Goal: Task Accomplishment & Management: Complete application form

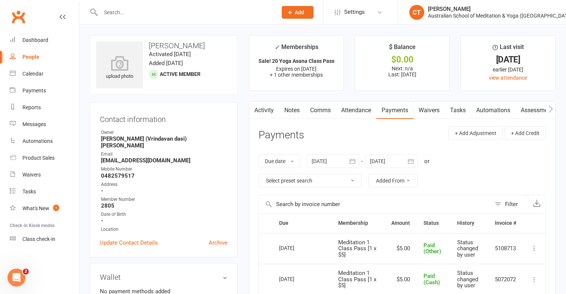
click at [122, 12] on input "text" at bounding box center [184, 12] width 173 height 10
click at [296, 14] on span "Add" at bounding box center [299, 12] width 9 height 6
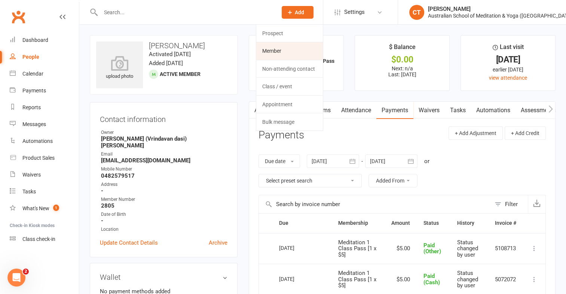
click at [271, 53] on link "Member" at bounding box center [289, 50] width 67 height 17
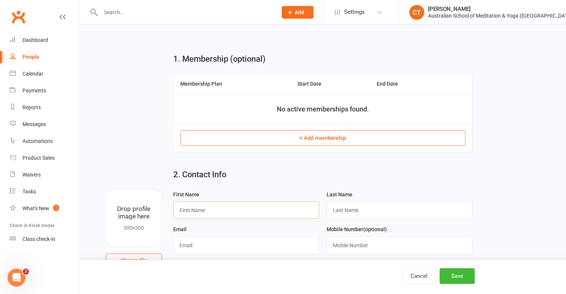
click at [193, 209] on input "text" at bounding box center [246, 209] width 146 height 17
type input "[PERSON_NAME]"
click at [341, 205] on input "text" at bounding box center [399, 209] width 146 height 17
click at [346, 209] on input "[PERSON_NAME]" at bounding box center [399, 209] width 146 height 17
type input "[PERSON_NAME]"
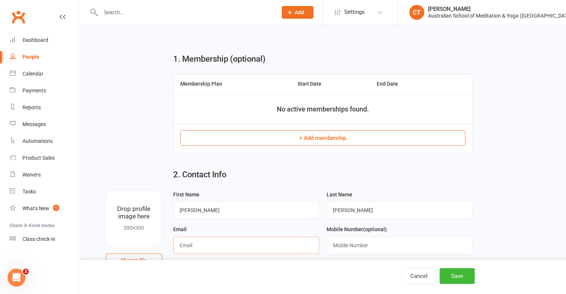
click at [192, 247] on input "text" at bounding box center [246, 245] width 146 height 17
type input "[EMAIL_ADDRESS][DOMAIN_NAME]"
click at [460, 273] on button "Save" at bounding box center [456, 276] width 35 height 16
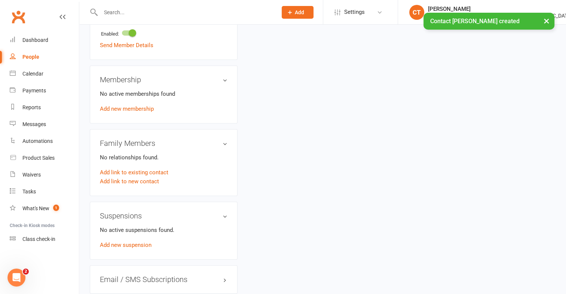
scroll to position [336, 0]
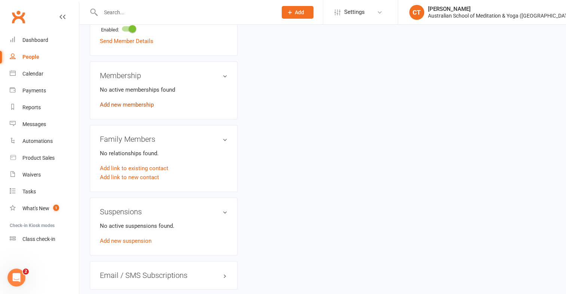
click at [130, 105] on link "Add new membership" at bounding box center [127, 104] width 54 height 7
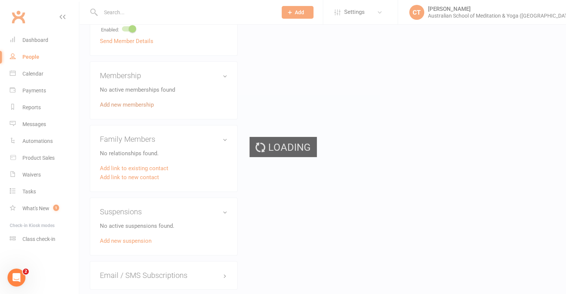
click at [130, 105] on div "Loading" at bounding box center [283, 147] width 566 height 294
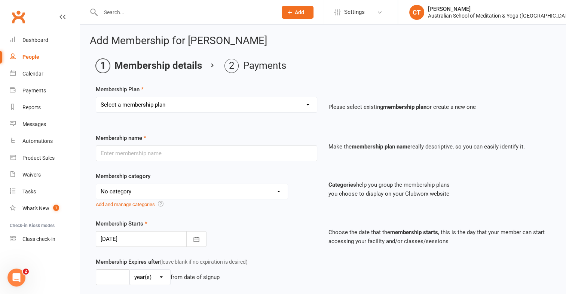
click at [309, 103] on select "Select a membership plan First Time Intro Offer (1 month Unlimited Meditation &…" at bounding box center [206, 104] width 221 height 15
select select "7"
click at [96, 97] on select "Select a membership plan First Time Intro Offer (1 month Unlimited Meditation &…" at bounding box center [206, 104] width 221 height 15
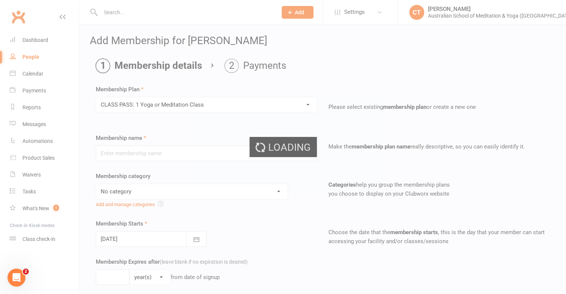
type input "CLASS PASS: 1 Yoga or Meditation Class"
select select "4"
type input "3"
select select "2"
type input "1"
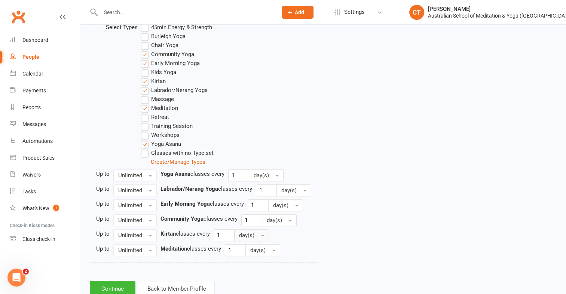
scroll to position [426, 0]
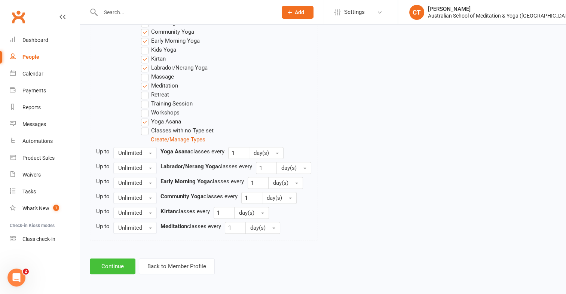
click at [121, 266] on button "Continue" at bounding box center [113, 266] width 46 height 16
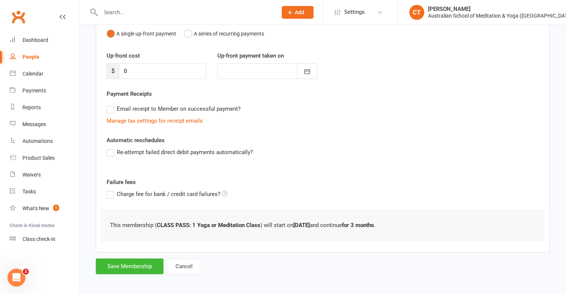
scroll to position [83, 0]
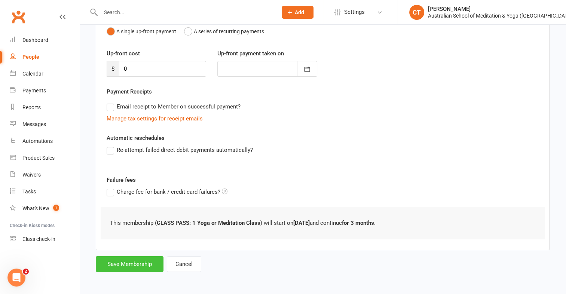
click at [145, 262] on button "Save Membership" at bounding box center [130, 264] width 68 height 16
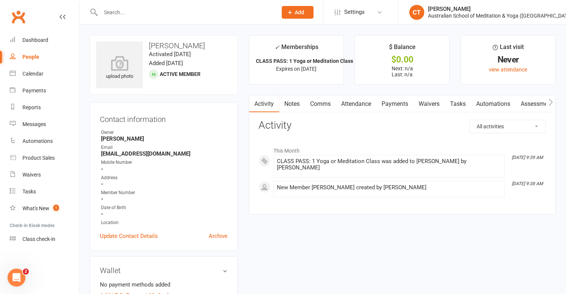
click at [123, 14] on input "text" at bounding box center [184, 12] width 173 height 10
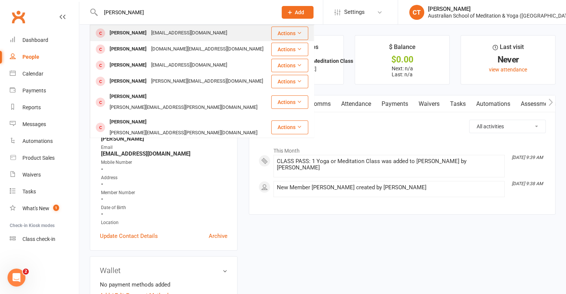
type input "[PERSON_NAME]"
click at [132, 32] on div "[PERSON_NAME]" at bounding box center [127, 33] width 41 height 11
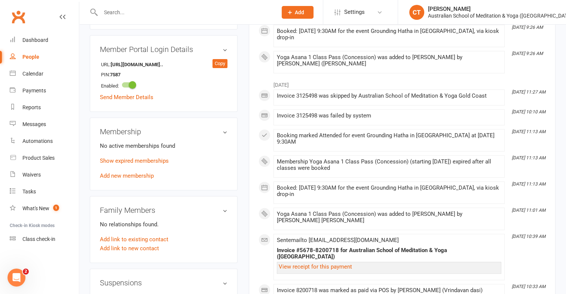
scroll to position [336, 0]
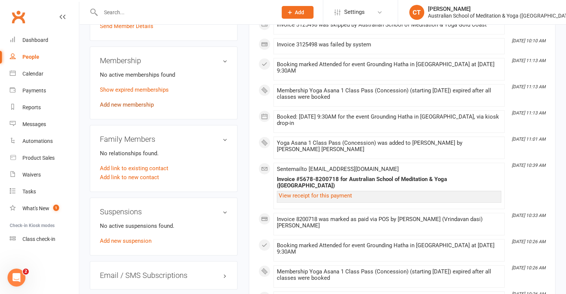
click at [138, 105] on link "Add new membership" at bounding box center [127, 104] width 54 height 7
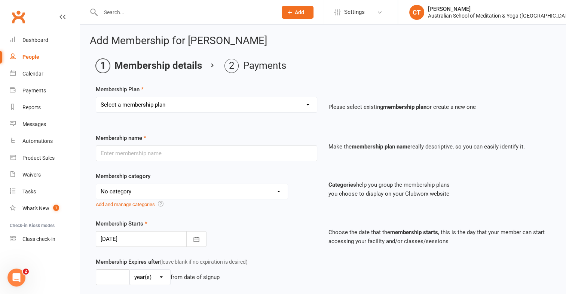
click at [304, 105] on select "Select a membership plan First Time Intro Offer (1 month Unlimited Meditation &…" at bounding box center [206, 104] width 221 height 15
select select "4"
click at [96, 97] on select "Select a membership plan First Time Intro Offer (1 month Unlimited Meditation &…" at bounding box center [206, 104] width 221 height 15
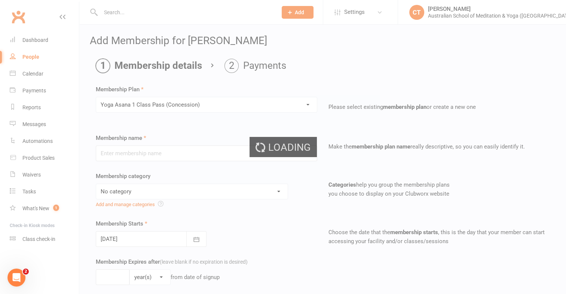
type input "Yoga Asana 1 Class Pass (Concession)"
select select "4"
type input "3"
select select "2"
type input "1"
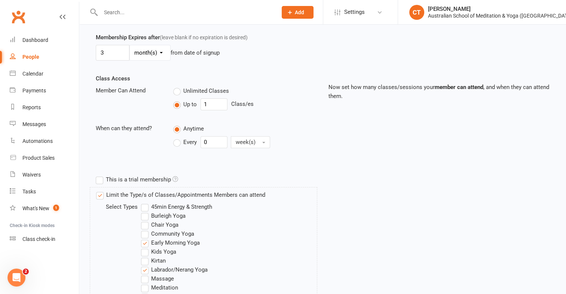
scroll to position [381, 0]
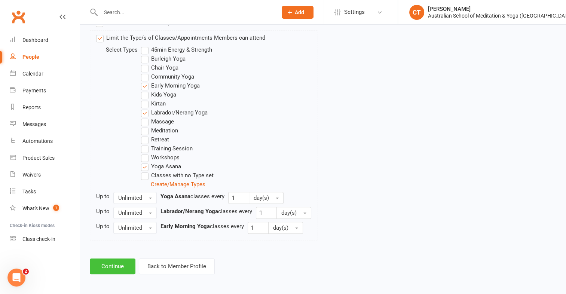
click at [115, 261] on button "Continue" at bounding box center [113, 266] width 46 height 16
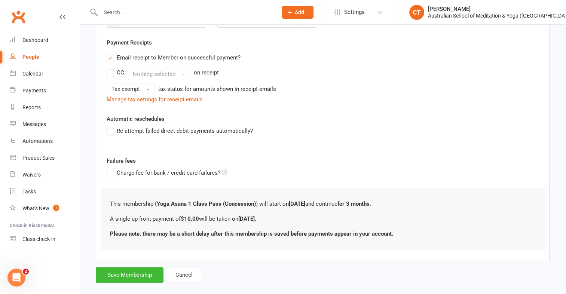
scroll to position [142, 0]
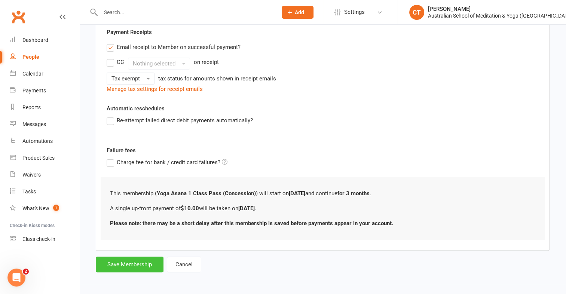
click at [118, 263] on button "Save Membership" at bounding box center [130, 264] width 68 height 16
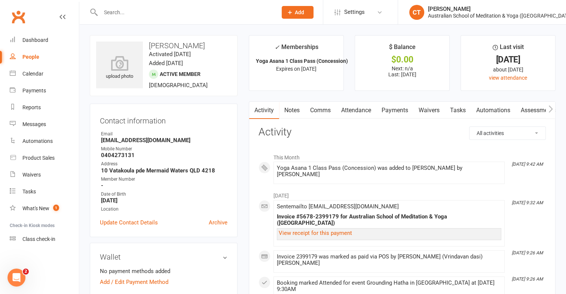
click at [392, 108] on link "Payments" at bounding box center [394, 110] width 37 height 17
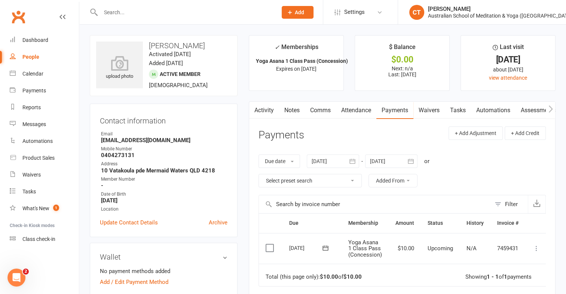
click at [534, 248] on icon at bounding box center [535, 247] width 7 height 7
click at [511, 278] on link "Mark as Paid (POS)" at bounding box center [503, 277] width 74 height 15
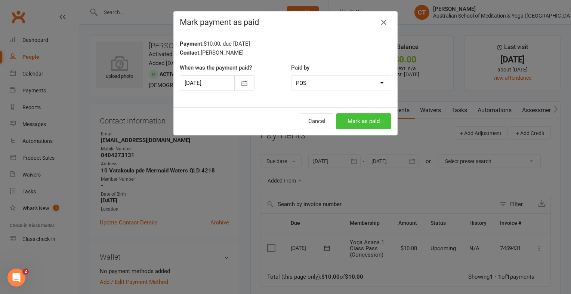
click at [365, 126] on button "Mark as paid" at bounding box center [363, 121] width 55 height 16
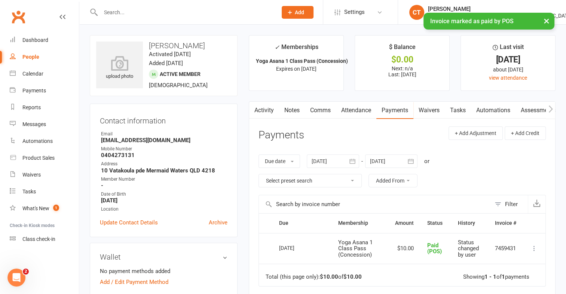
click at [108, 10] on input "text" at bounding box center [184, 12] width 173 height 10
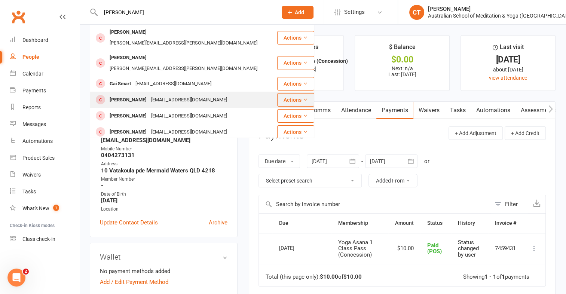
type input "[PERSON_NAME]"
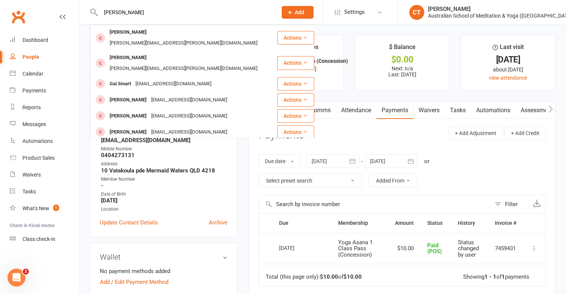
click at [149, 95] on div "[EMAIL_ADDRESS][DOMAIN_NAME]" at bounding box center [189, 100] width 80 height 11
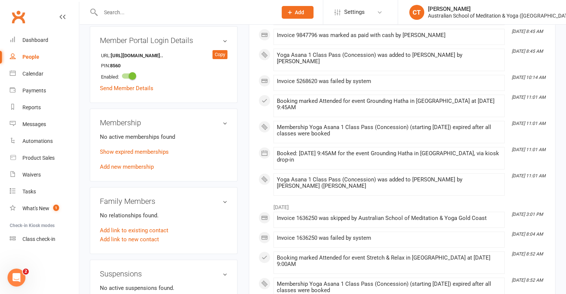
scroll to position [299, 0]
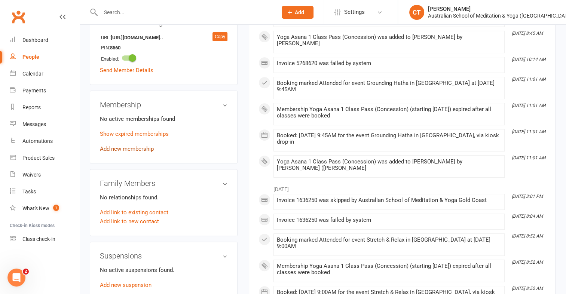
click at [144, 150] on link "Add new membership" at bounding box center [127, 148] width 54 height 7
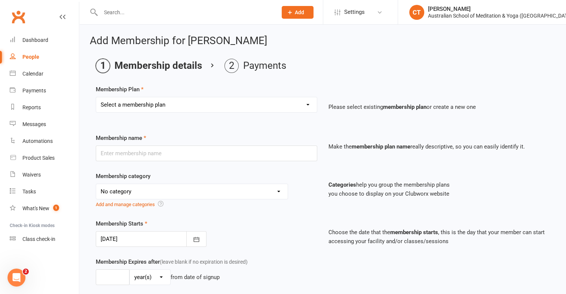
click at [305, 107] on select "Select a membership plan First Time Intro Offer (1 month Unlimited Meditation &…" at bounding box center [206, 104] width 221 height 15
select select "4"
click at [96, 97] on select "Select a membership plan First Time Intro Offer (1 month Unlimited Meditation &…" at bounding box center [206, 104] width 221 height 15
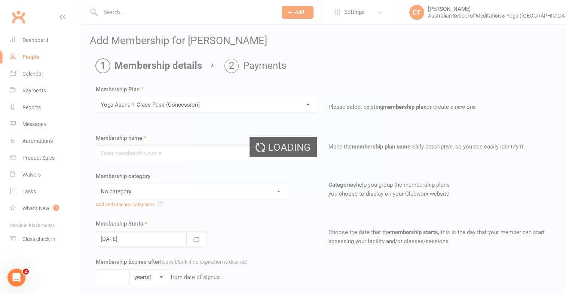
type input "Yoga Asana 1 Class Pass (Concession)"
select select "4"
type input "3"
select select "2"
type input "1"
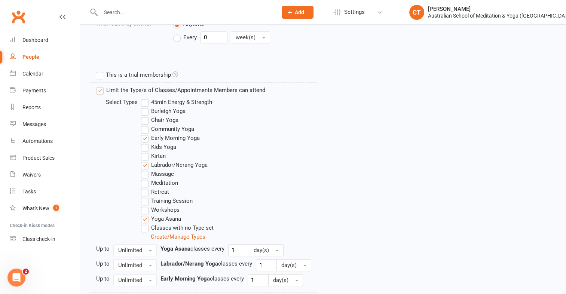
scroll to position [381, 0]
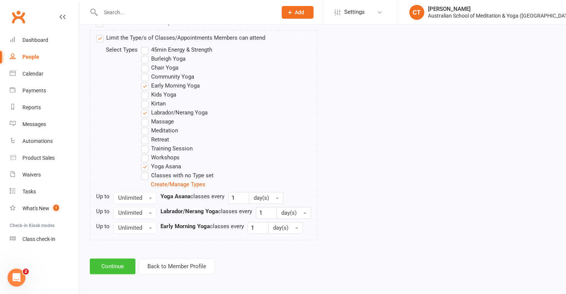
click at [107, 260] on button "Continue" at bounding box center [113, 266] width 46 height 16
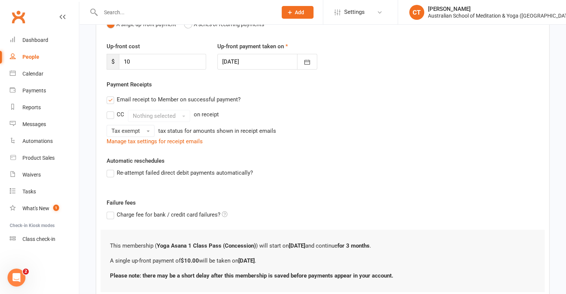
scroll to position [142, 0]
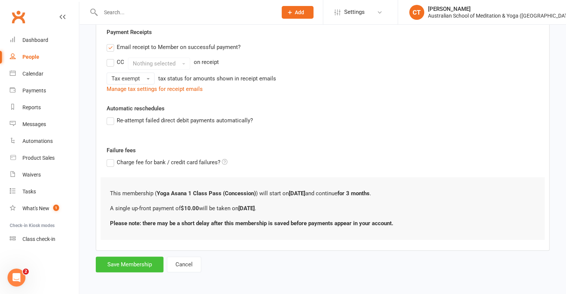
click at [113, 263] on button "Save Membership" at bounding box center [130, 264] width 68 height 16
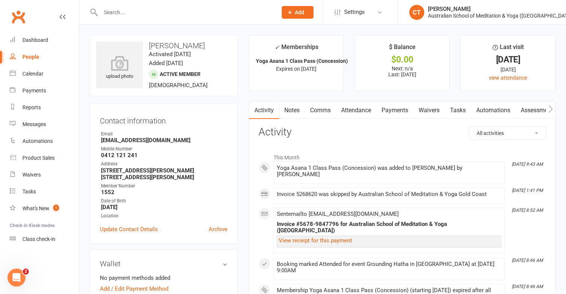
click at [401, 111] on link "Payments" at bounding box center [394, 110] width 37 height 17
